Goal: Register for event/course

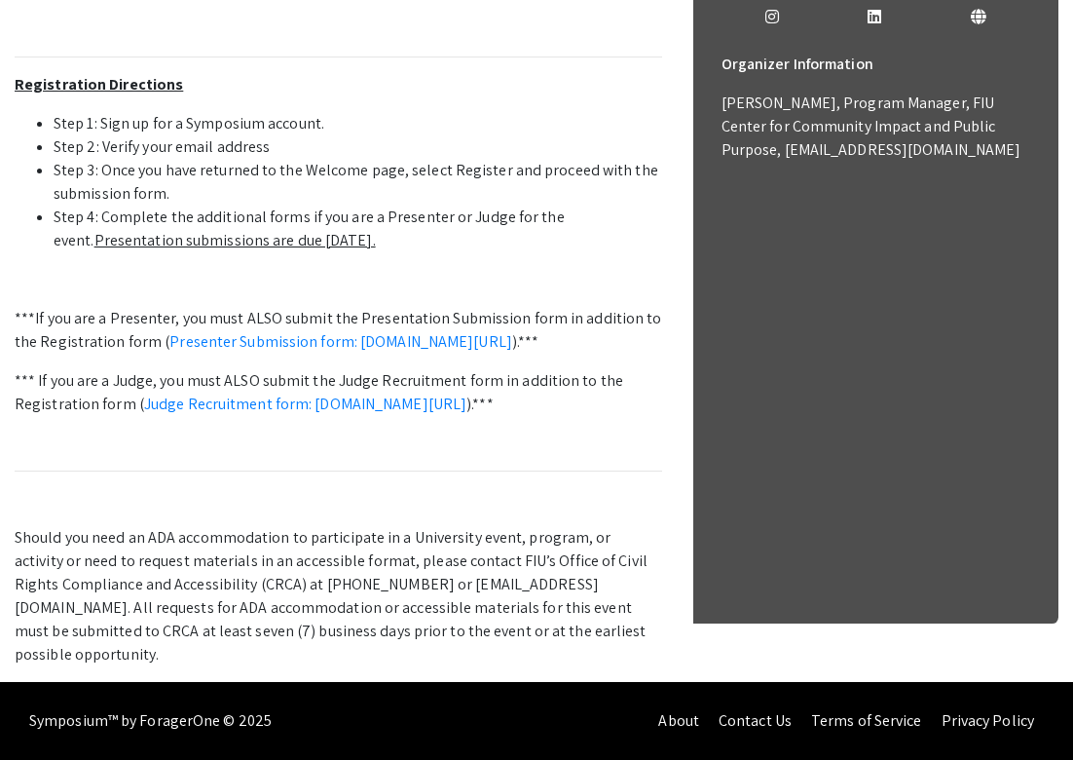
scroll to position [861, 0]
click at [299, 331] on link "Presenter Submission form: symposium.foragerone.com/lssfsymposium2025/submission" at bounding box center [340, 341] width 343 height 20
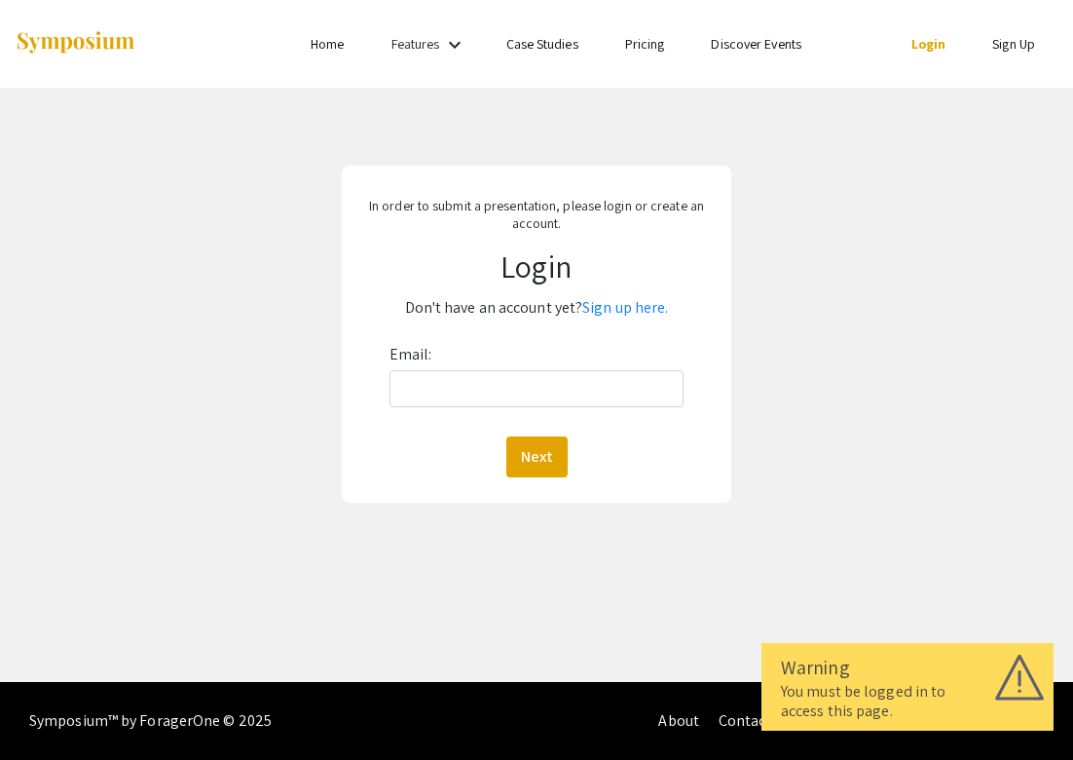
click at [418, 412] on div "Email: Next" at bounding box center [537, 408] width 294 height 138
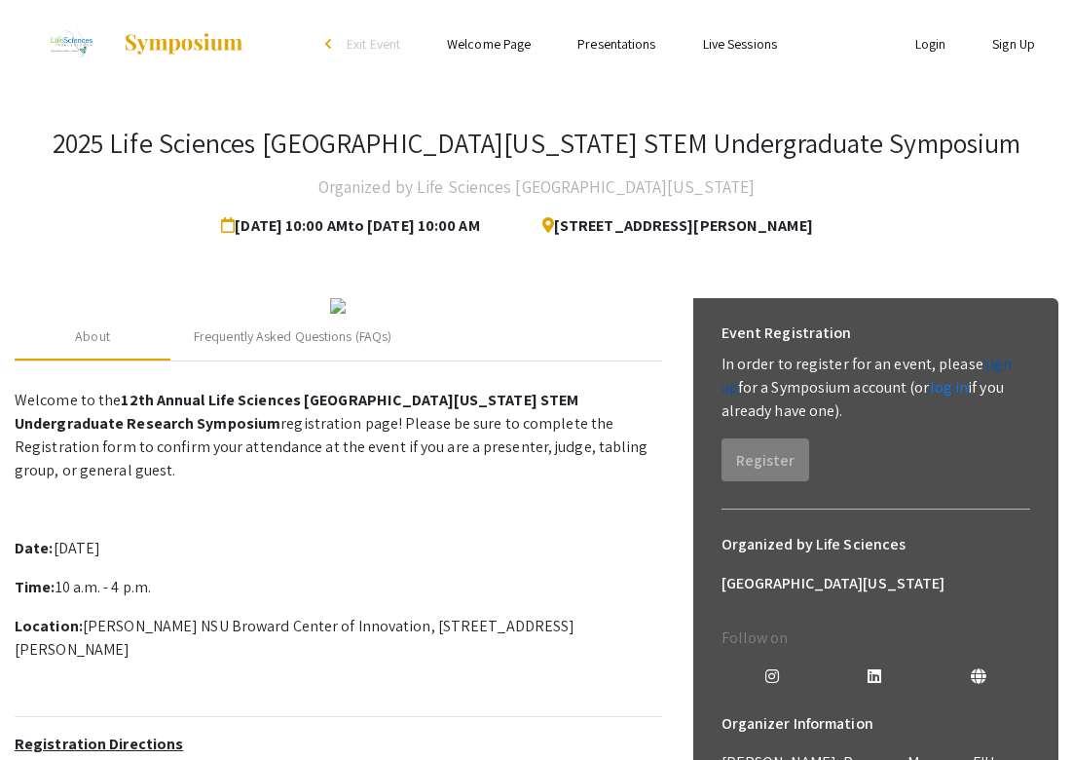
click at [997, 367] on link "sign up" at bounding box center [867, 376] width 291 height 44
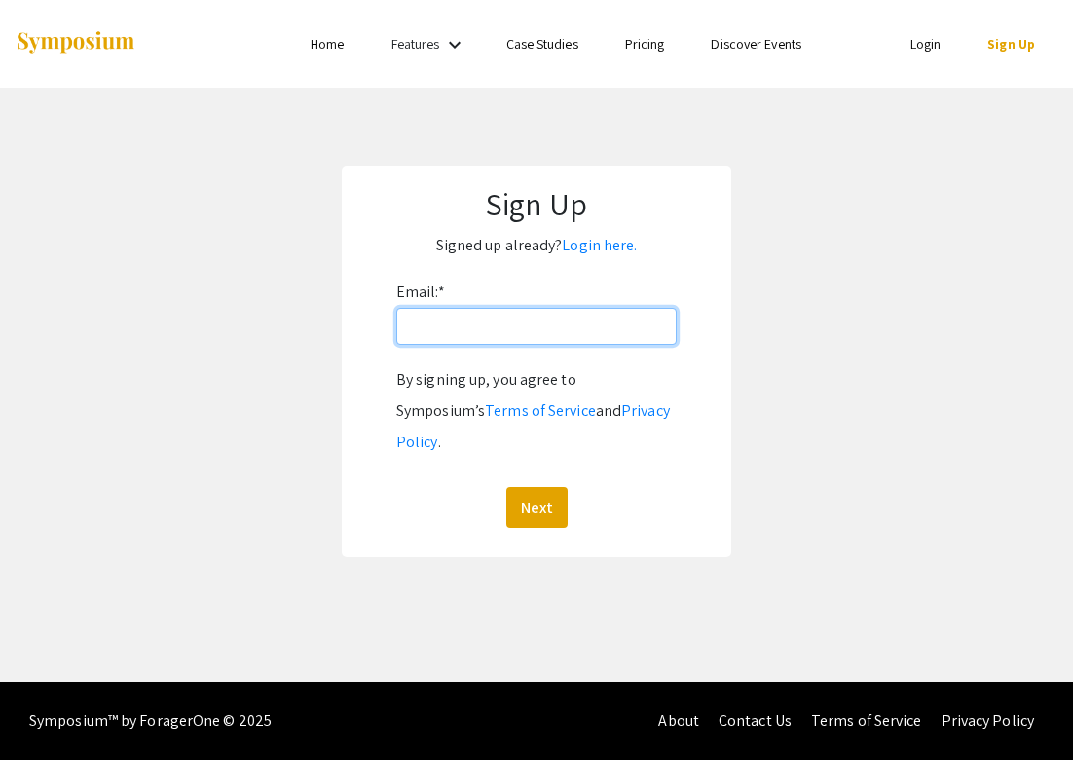
click at [588, 318] on input "Email: *" at bounding box center [536, 326] width 281 height 37
type input "u"
type input "imptarataju@gmail.com"
click at [536, 487] on button "Next" at bounding box center [537, 507] width 61 height 41
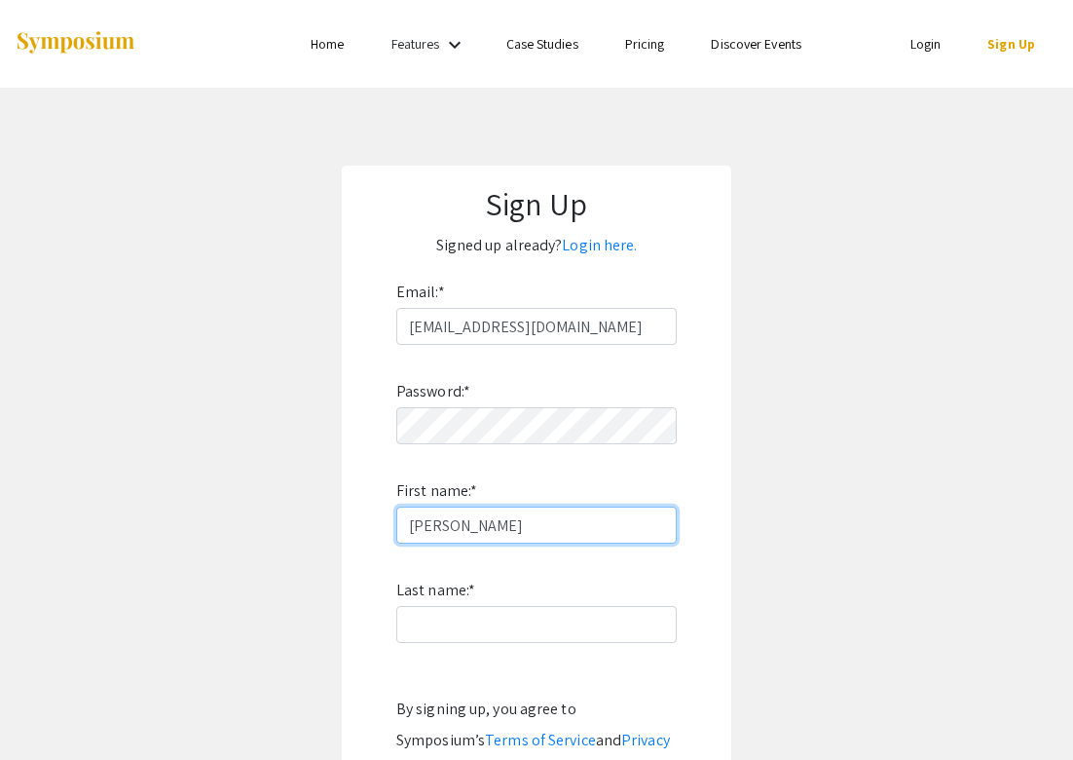
type input "Tara"
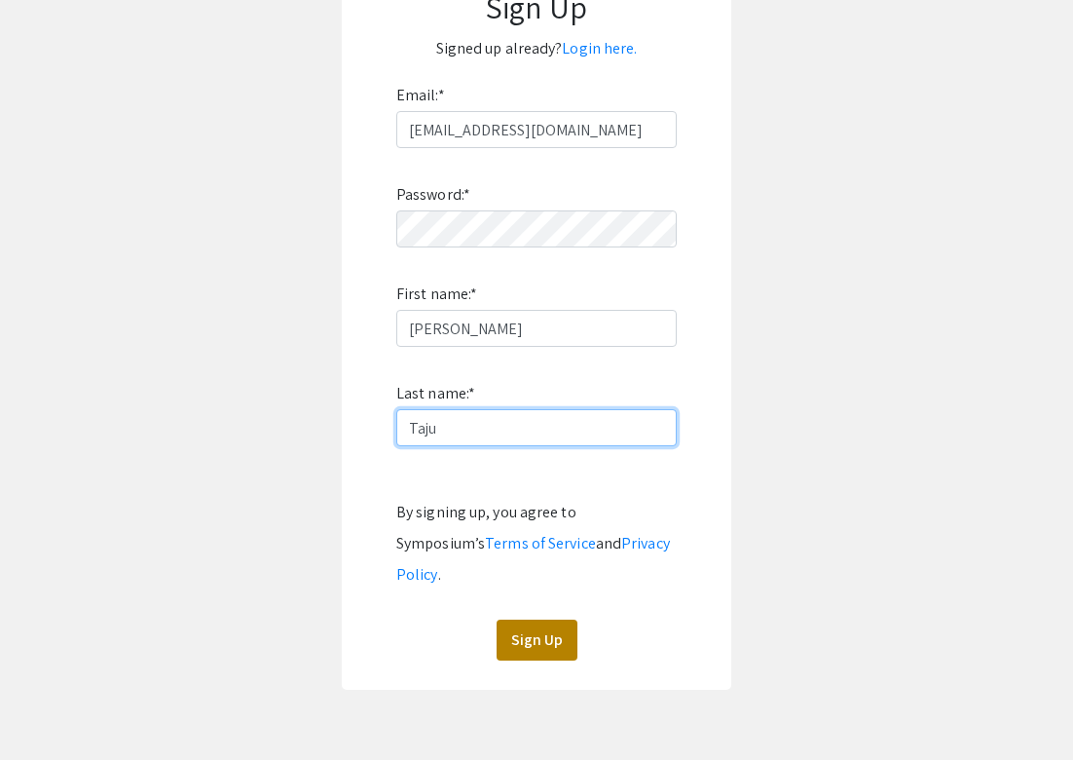
scroll to position [205, 0]
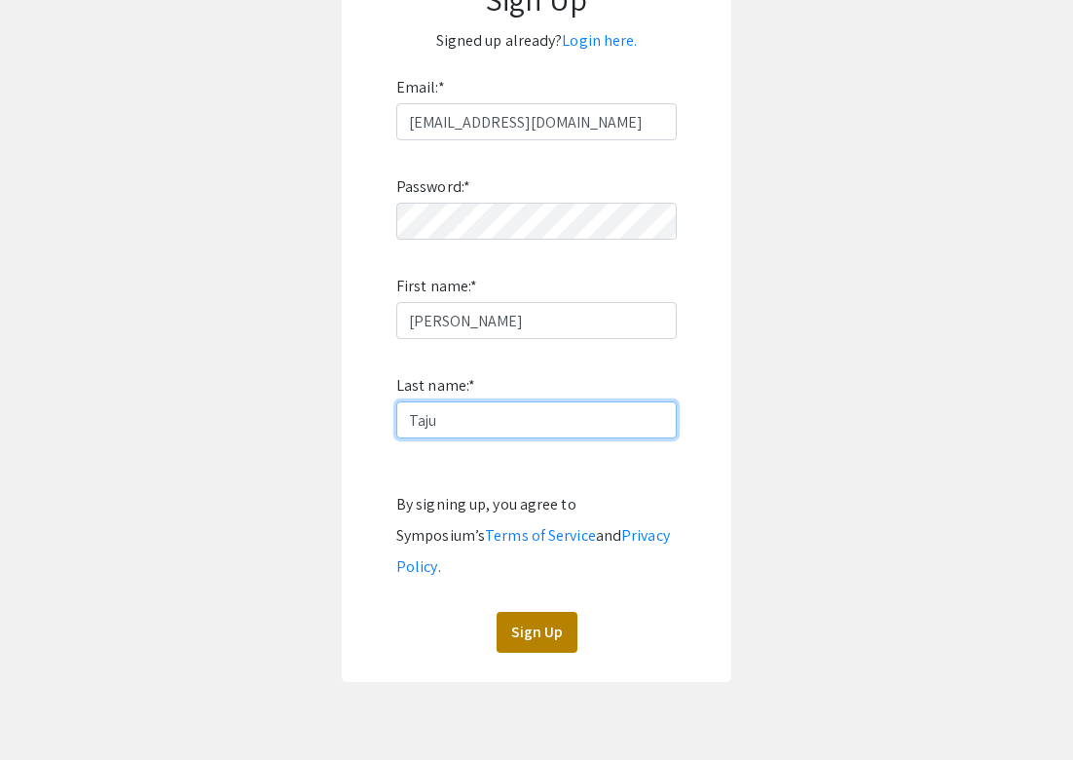
type input "Taju"
click at [534, 612] on button "Sign Up" at bounding box center [537, 632] width 81 height 41
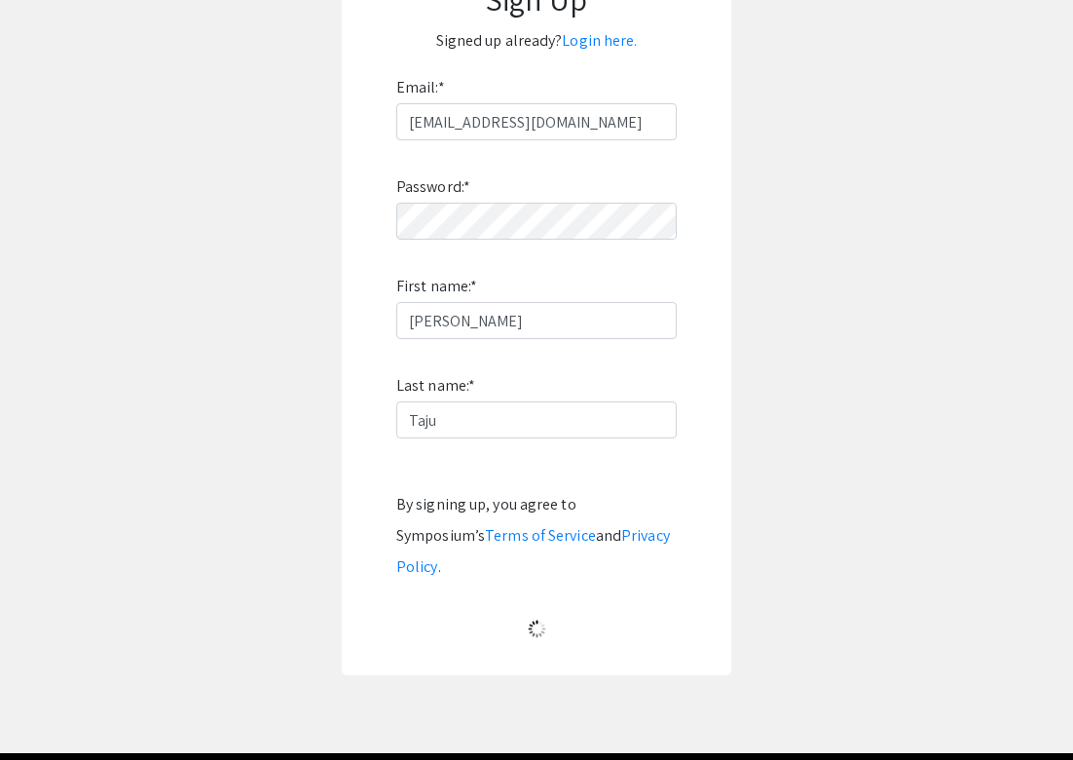
scroll to position [0, 0]
